Goal: Find specific page/section: Find specific page/section

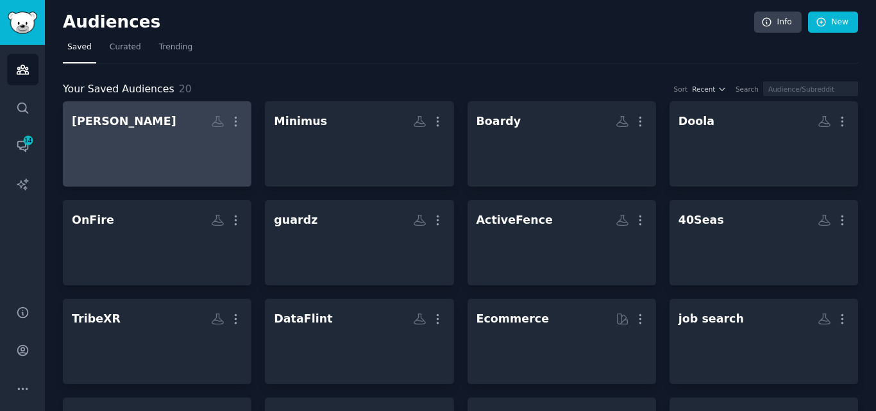
click at [187, 131] on h2 "[PERSON_NAME] Custom Audience More" at bounding box center [157, 121] width 171 height 22
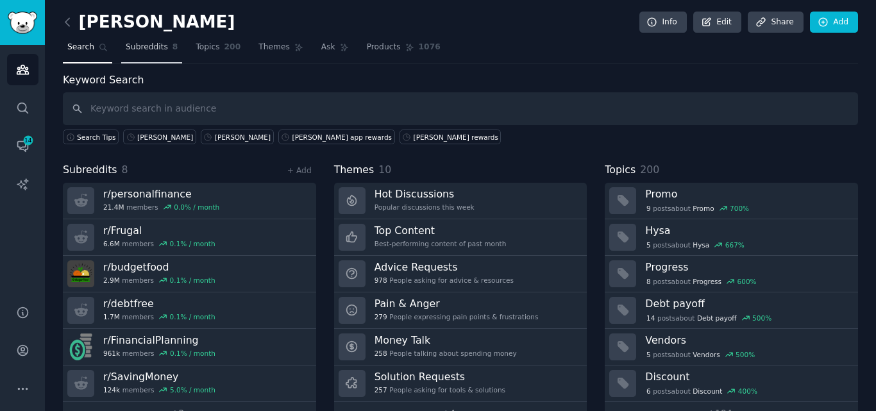
click at [153, 42] on span "Subreddits" at bounding box center [147, 48] width 42 height 12
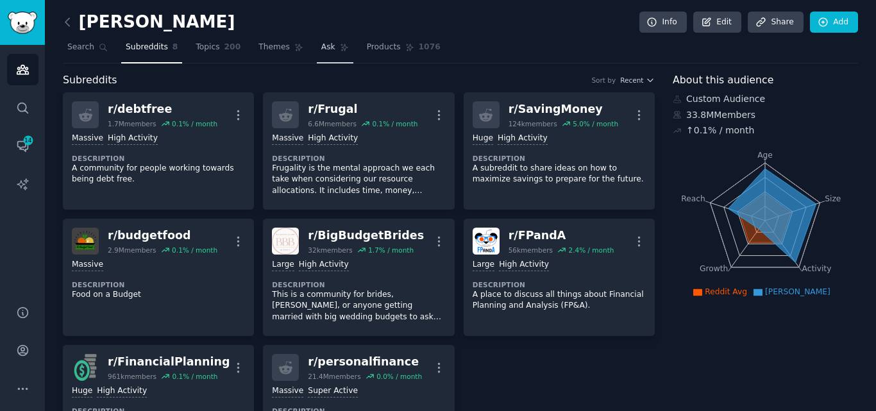
click at [321, 53] on span "Ask" at bounding box center [328, 48] width 14 height 12
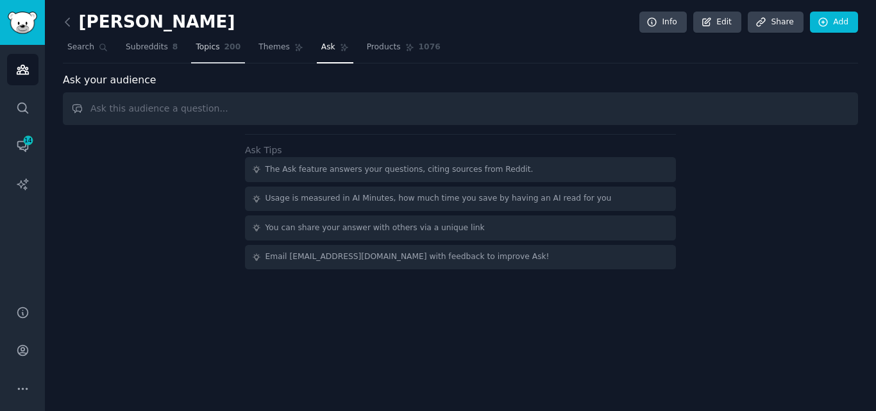
click at [202, 49] on span "Topics" at bounding box center [208, 48] width 24 height 12
click at [147, 46] on span "Subreddits" at bounding box center [147, 48] width 42 height 12
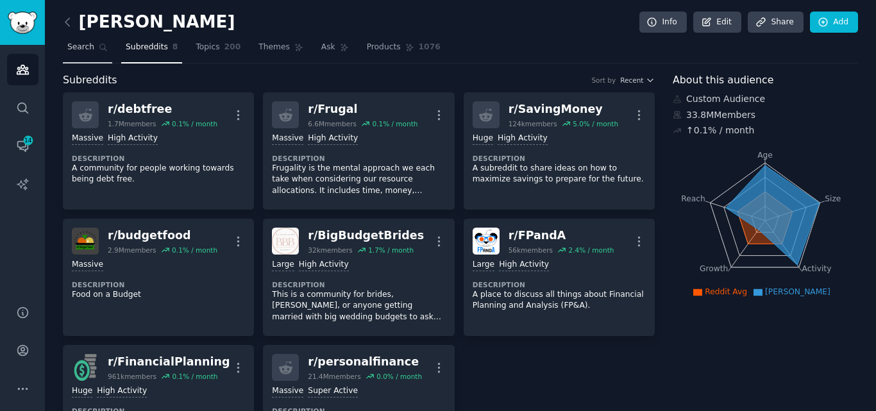
click at [82, 54] on link "Search" at bounding box center [87, 50] width 49 height 26
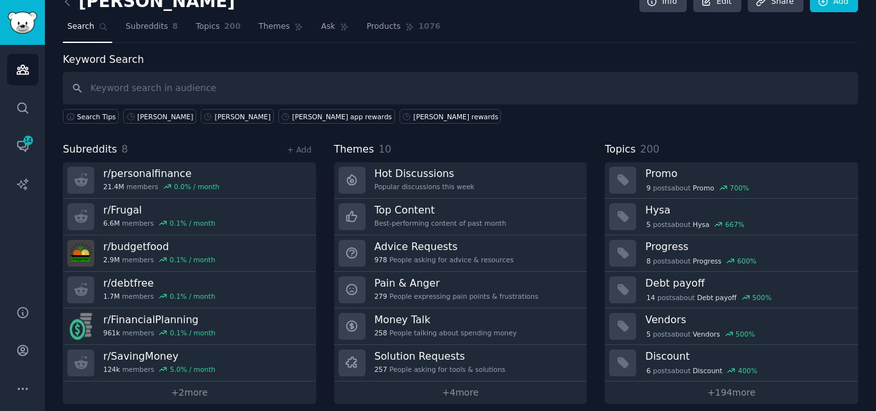
scroll to position [31, 0]
